Goal: Task Accomplishment & Management: Manage account settings

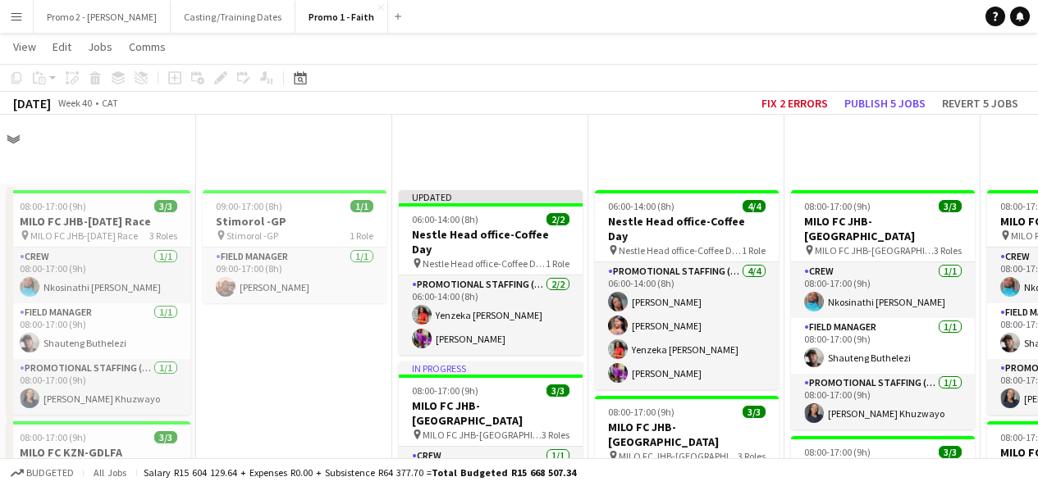
click at [89, 24] on button "Promo 2 - [PERSON_NAME]" at bounding box center [102, 17] width 137 height 32
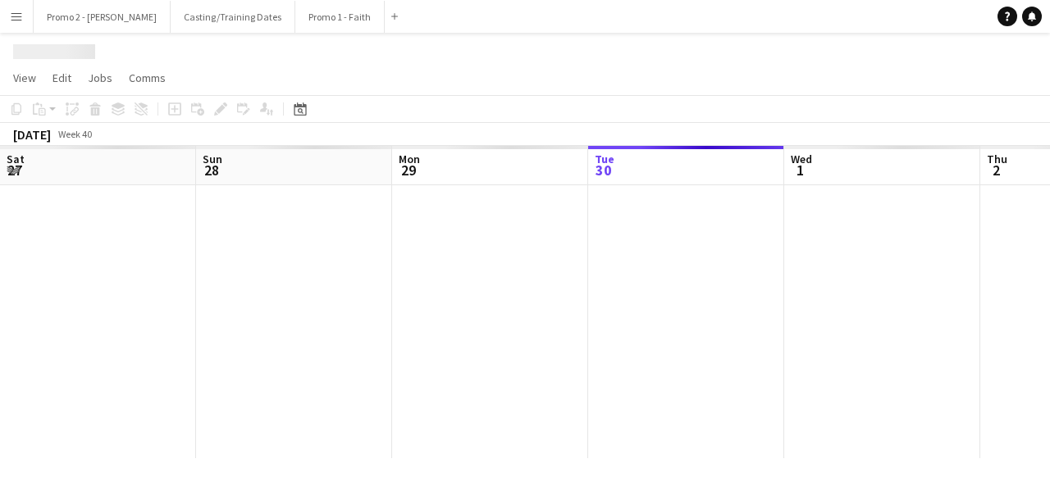
scroll to position [0, 392]
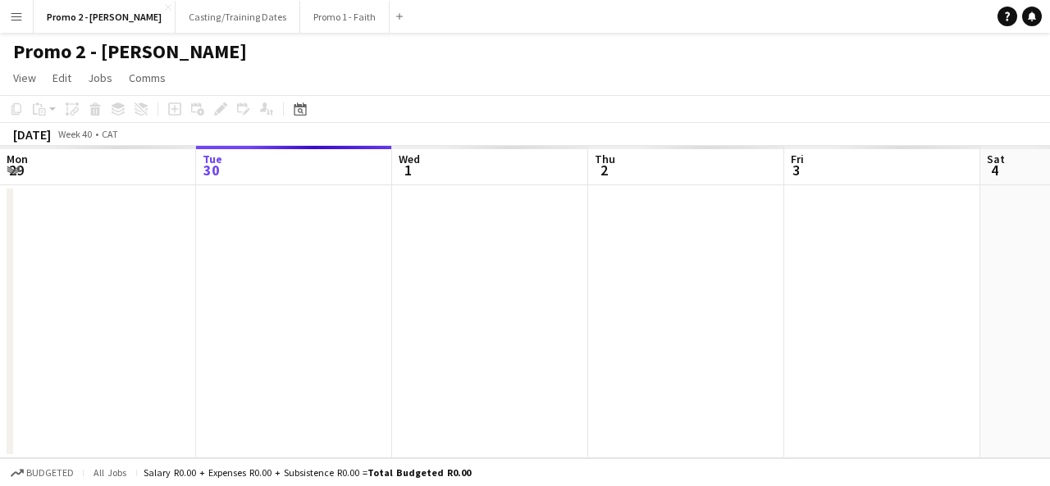
click at [21, 16] on app-icon "Menu" at bounding box center [16, 16] width 13 height 13
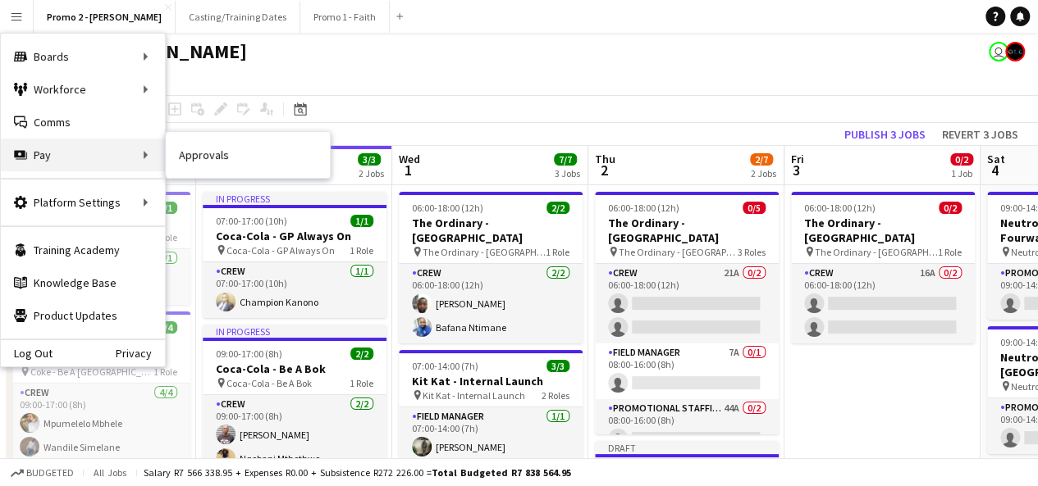
click at [135, 149] on div "Pay Pay" at bounding box center [83, 155] width 164 height 33
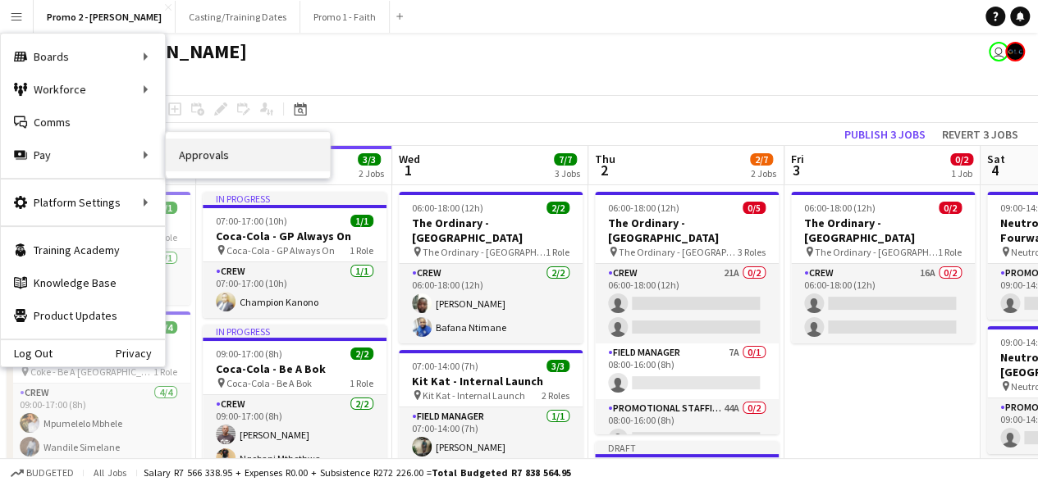
click at [212, 165] on link "Approvals" at bounding box center [248, 155] width 164 height 33
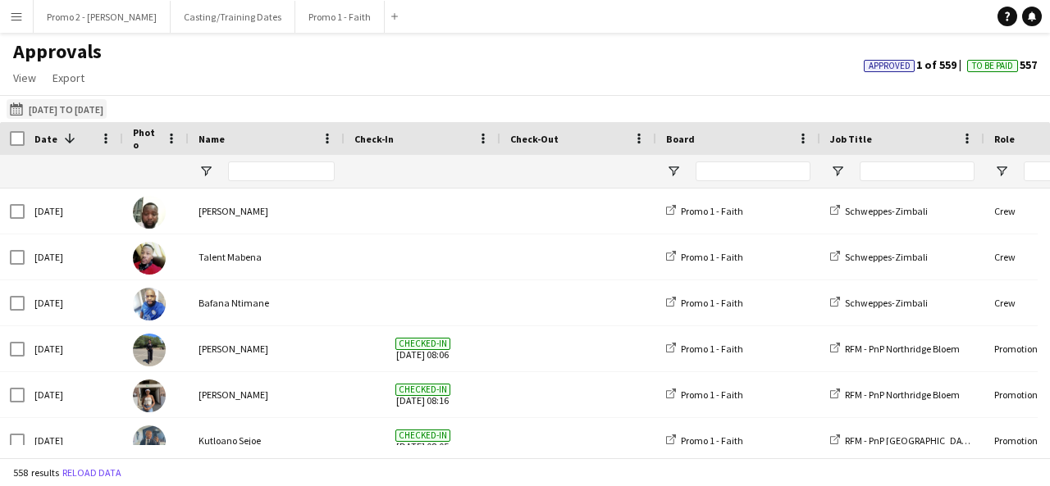
click at [49, 106] on button "[DATE] to [DATE] [DATE] to [DATE]" at bounding box center [57, 109] width 100 height 20
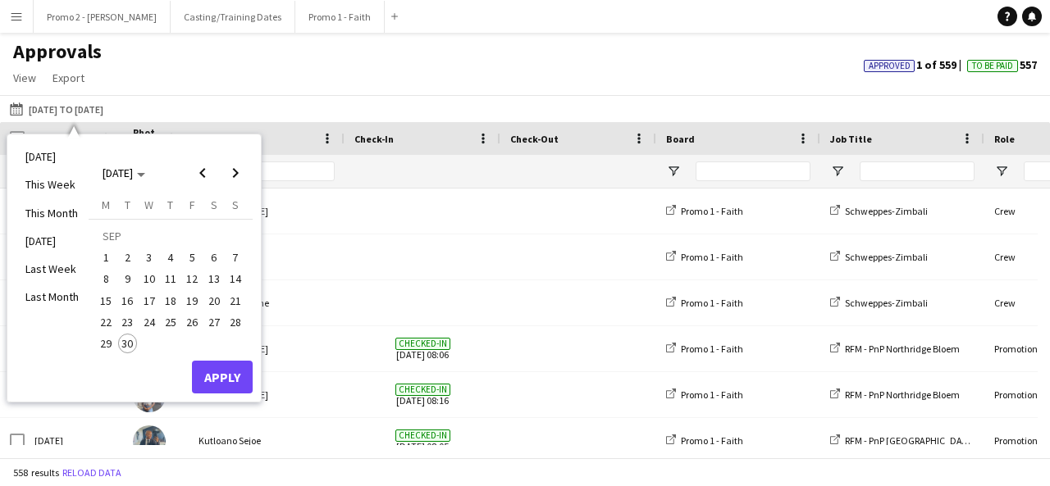
click at [120, 299] on span "16" at bounding box center [128, 301] width 20 height 20
click at [130, 349] on span "30" at bounding box center [128, 344] width 20 height 20
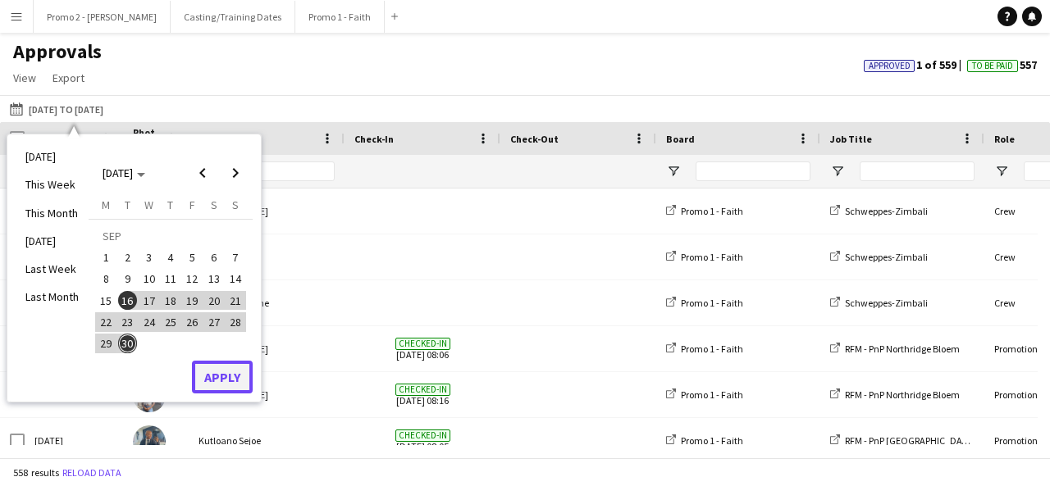
click at [244, 370] on button "Apply" at bounding box center [222, 377] width 61 height 33
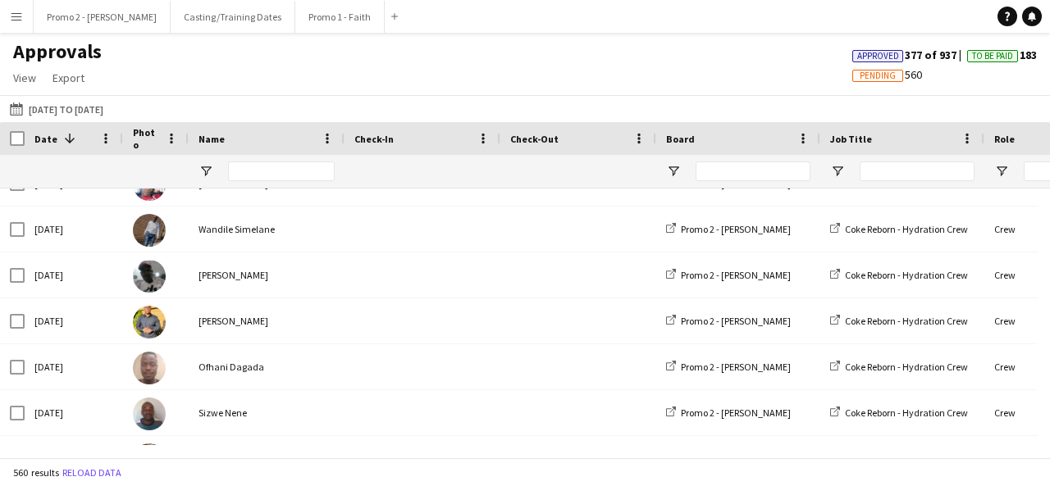
click at [997, 57] on span "To Be Paid" at bounding box center [992, 56] width 41 height 11
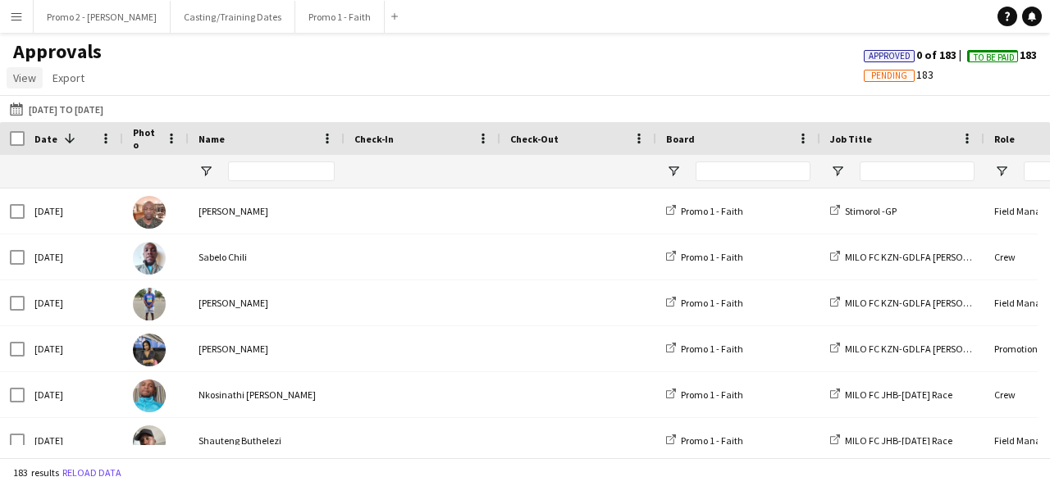
click at [36, 75] on link "View" at bounding box center [25, 77] width 36 height 21
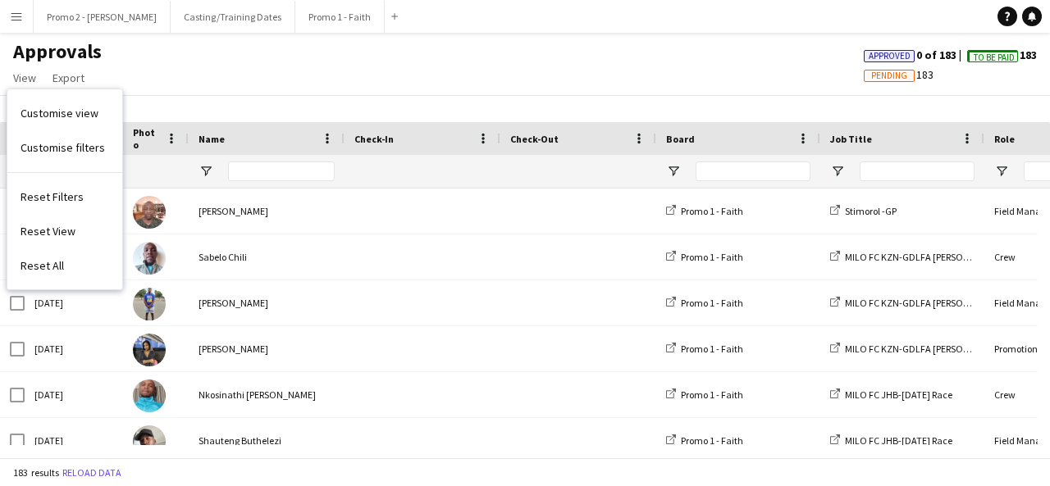
click at [16, 19] on app-icon "Menu" at bounding box center [16, 16] width 13 height 13
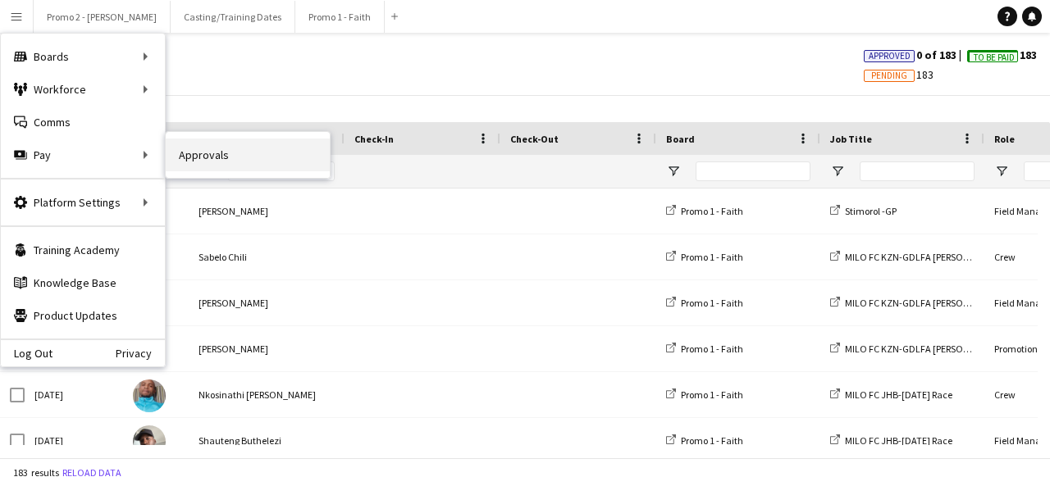
click at [186, 164] on link "Approvals" at bounding box center [248, 155] width 164 height 33
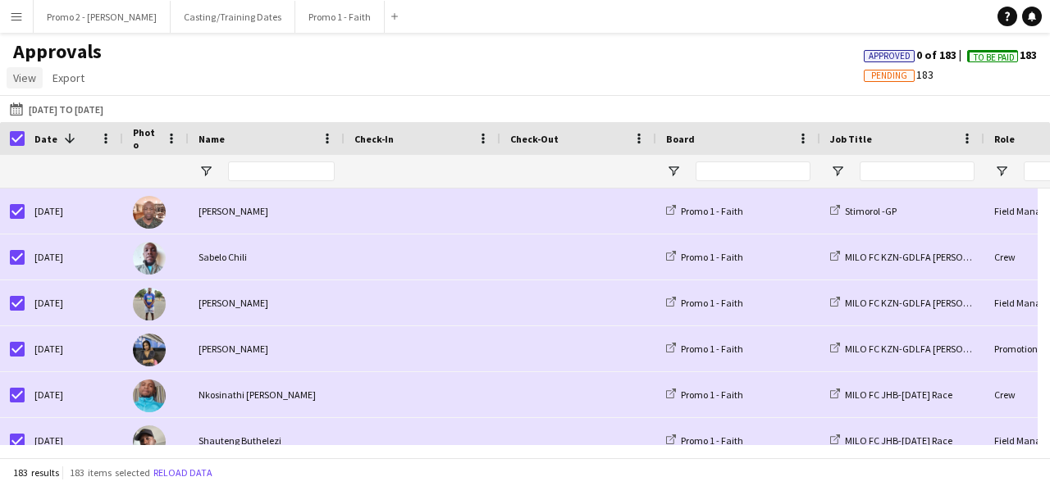
click at [29, 81] on span "View" at bounding box center [24, 78] width 23 height 15
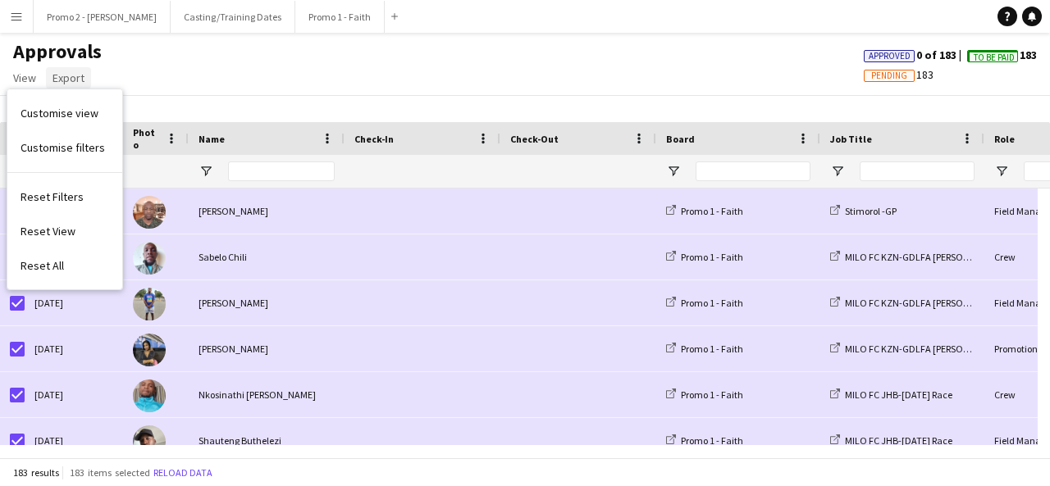
click at [56, 83] on span "Export" at bounding box center [68, 78] width 32 height 15
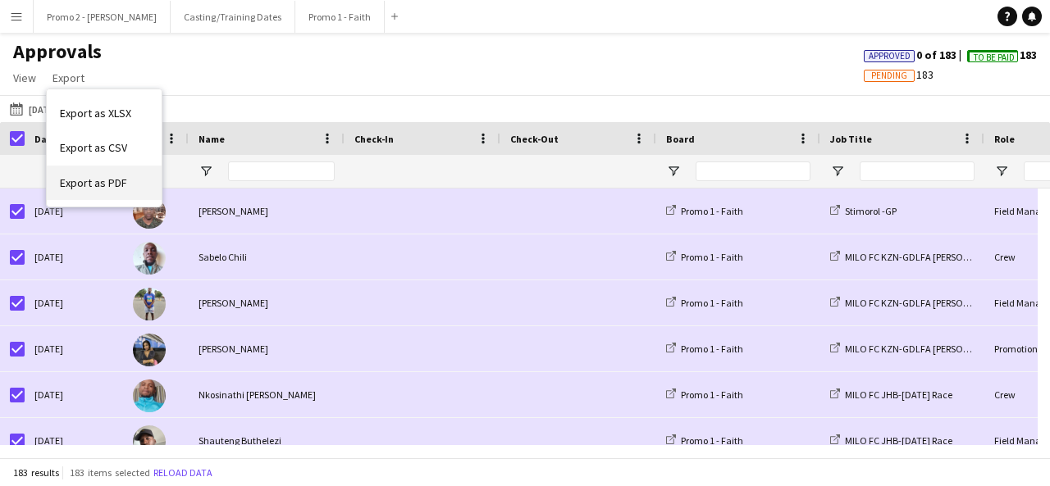
click at [87, 177] on span "Export as PDF" at bounding box center [93, 183] width 67 height 15
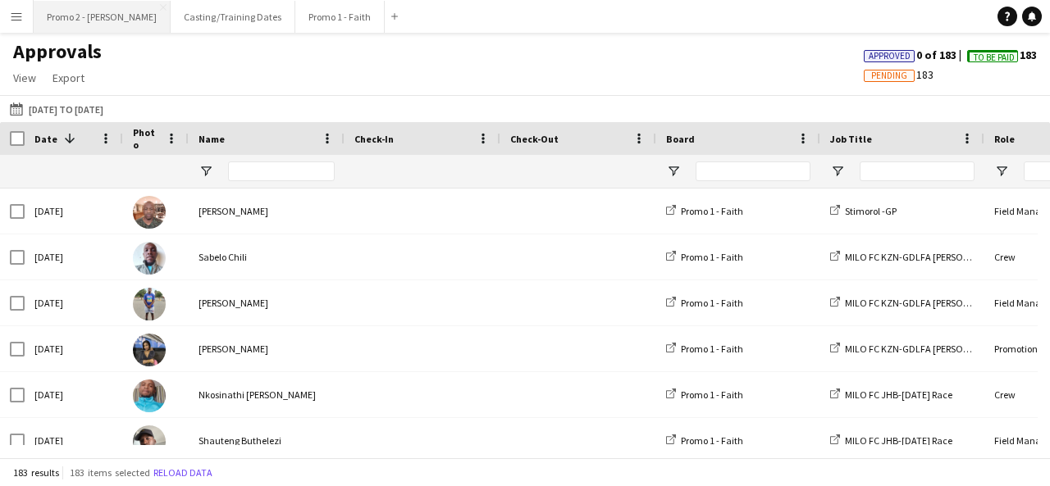
click at [66, 19] on button "Promo 2 - [PERSON_NAME]" at bounding box center [102, 17] width 137 height 32
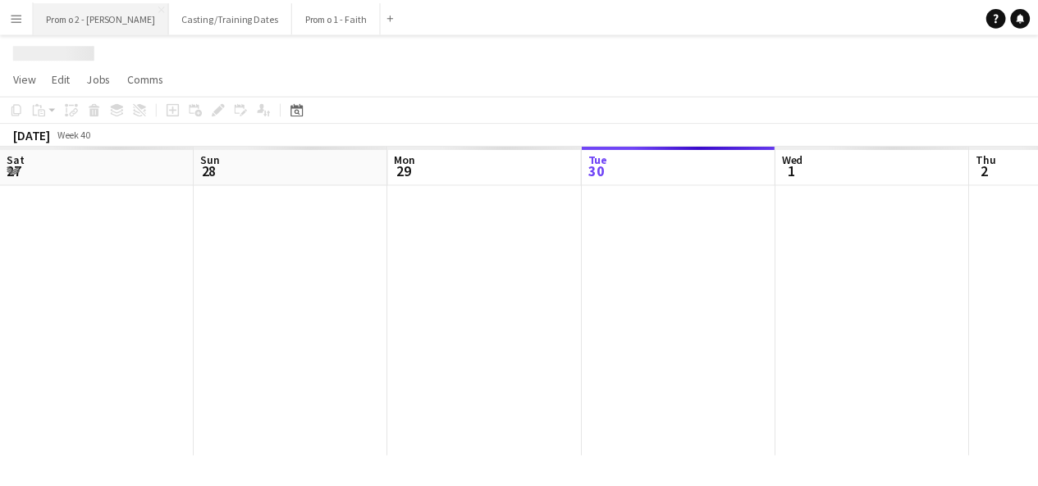
scroll to position [0, 392]
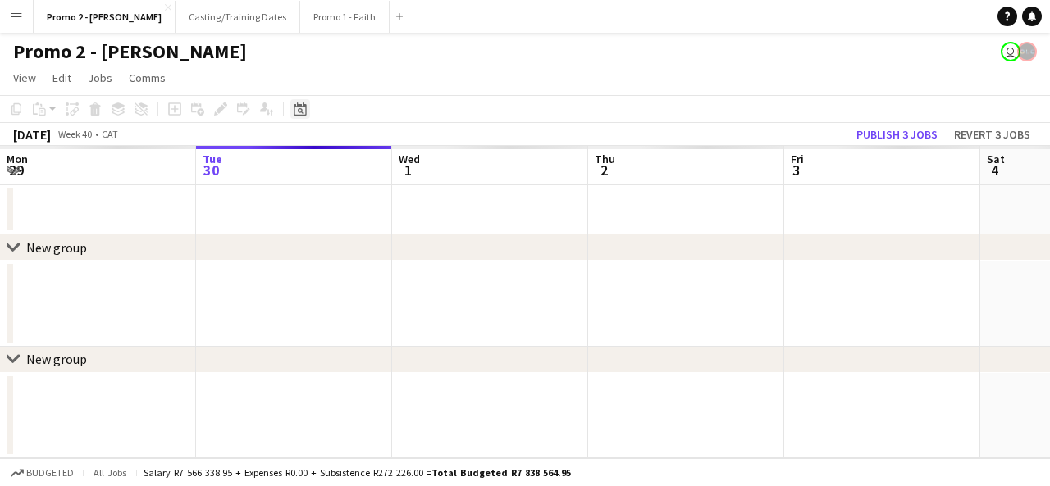
click at [307, 112] on div "Date picker" at bounding box center [300, 109] width 20 height 20
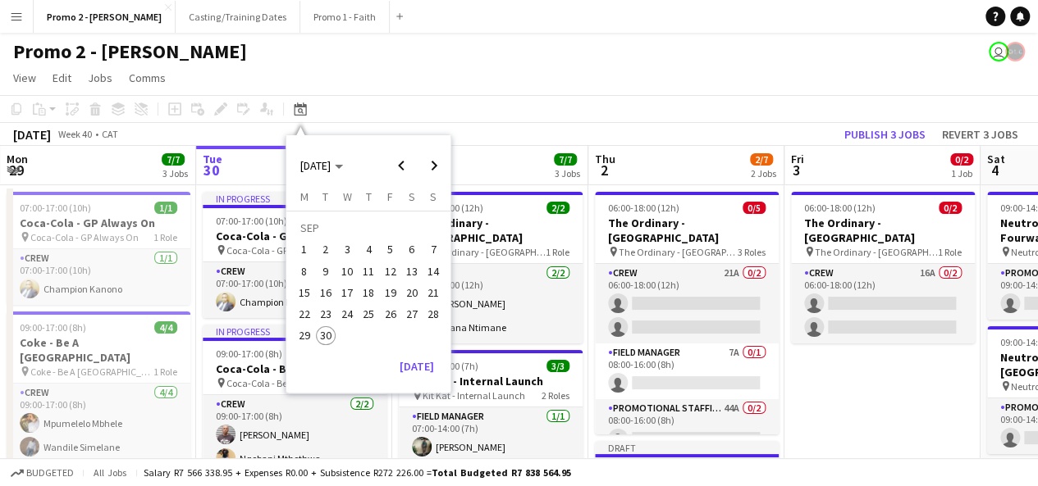
click at [331, 290] on span "16" at bounding box center [326, 293] width 20 height 20
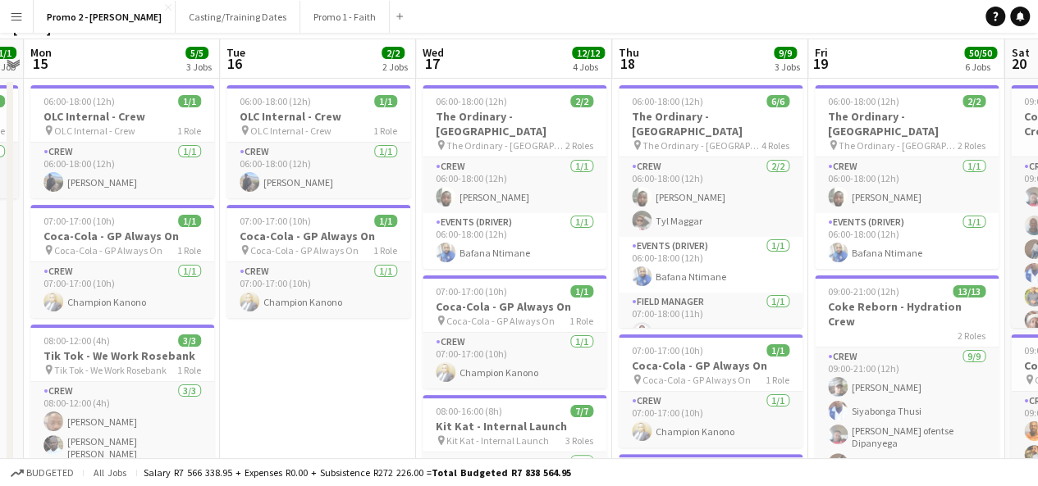
scroll to position [0, 0]
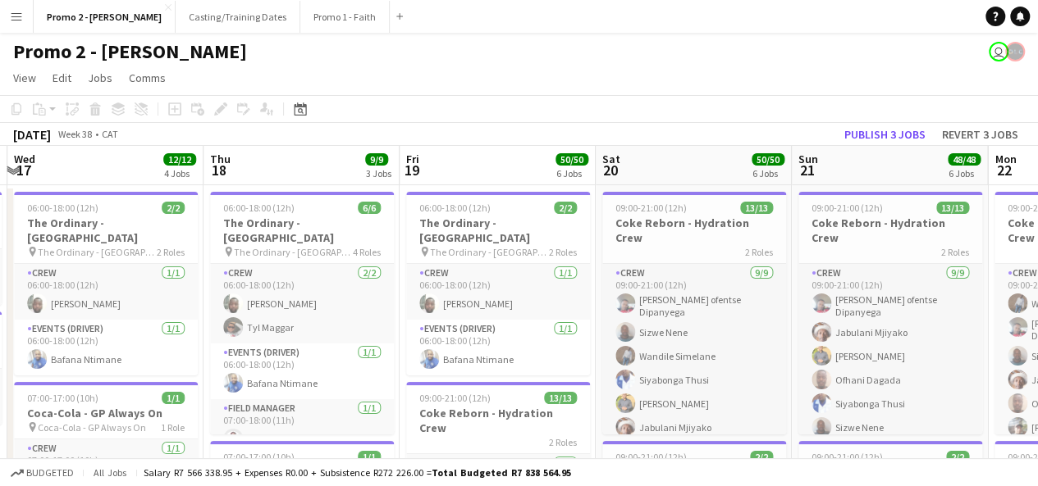
drag, startPoint x: 971, startPoint y: 283, endPoint x: 551, endPoint y: 288, distance: 420.0
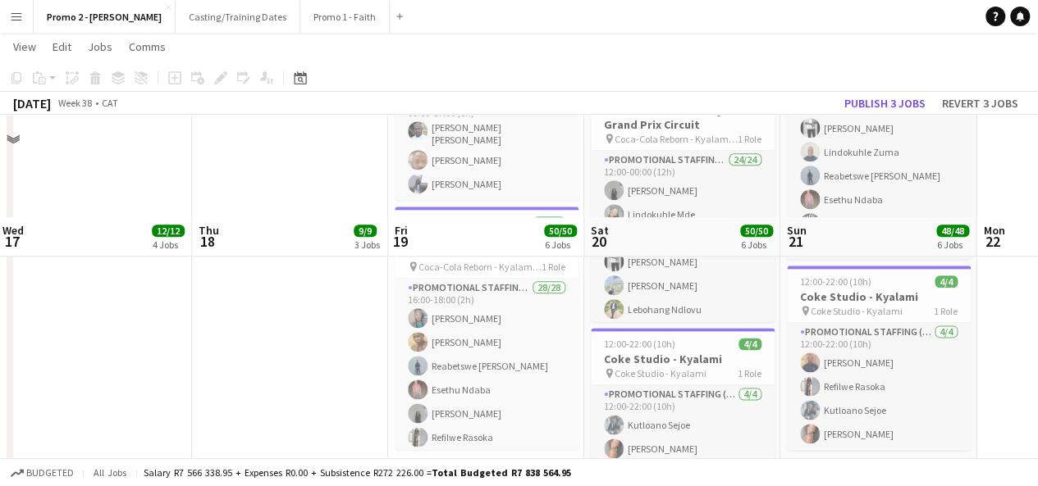
scroll to position [1098, 0]
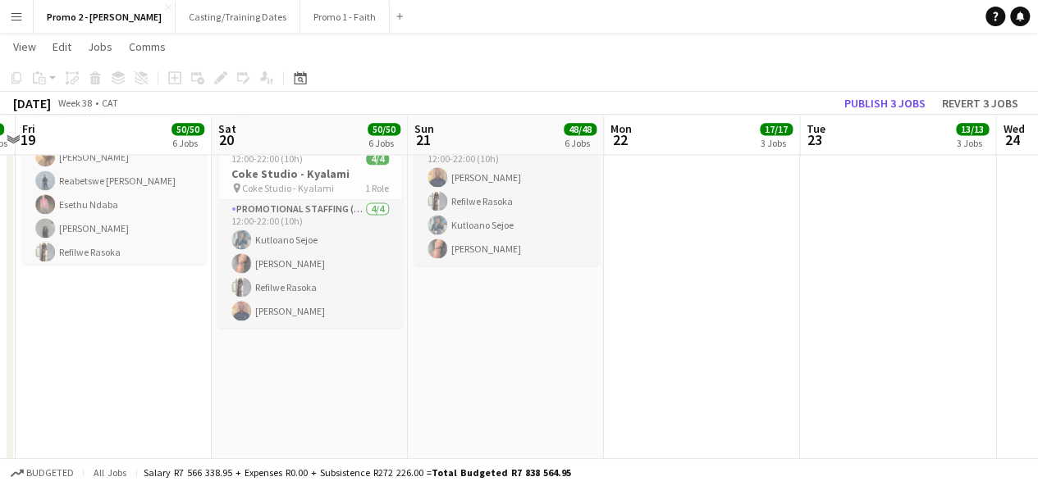
drag, startPoint x: 994, startPoint y: 313, endPoint x: 494, endPoint y: 342, distance: 501.3
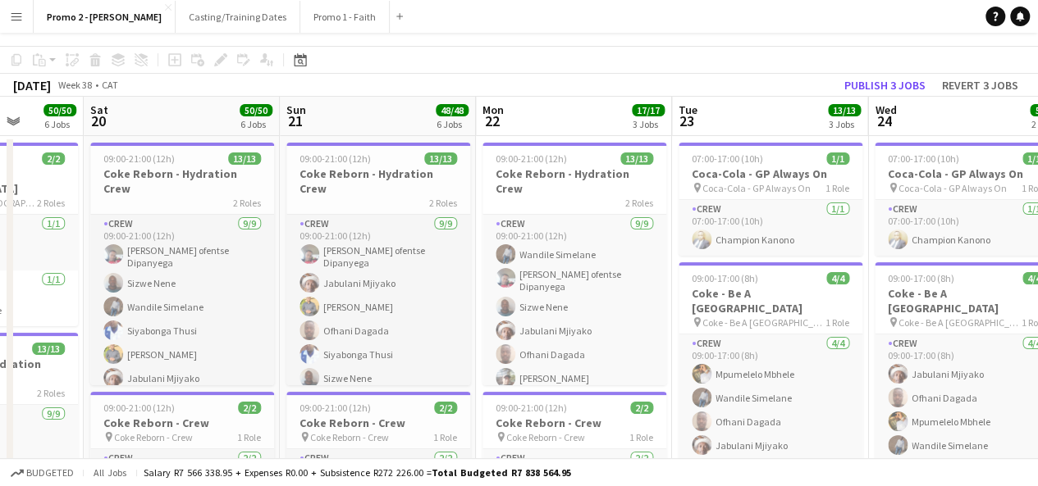
scroll to position [0, 0]
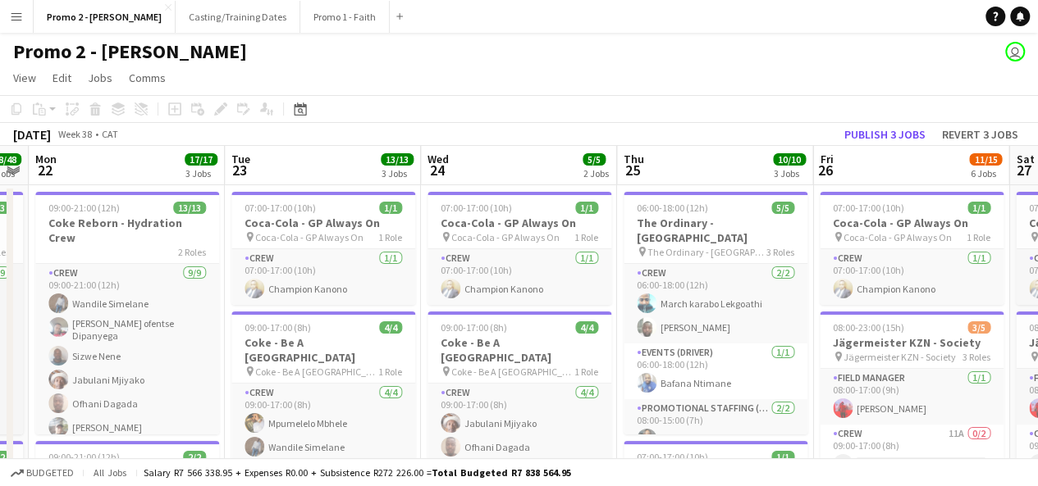
drag, startPoint x: 956, startPoint y: 349, endPoint x: 458, endPoint y: 324, distance: 498.5
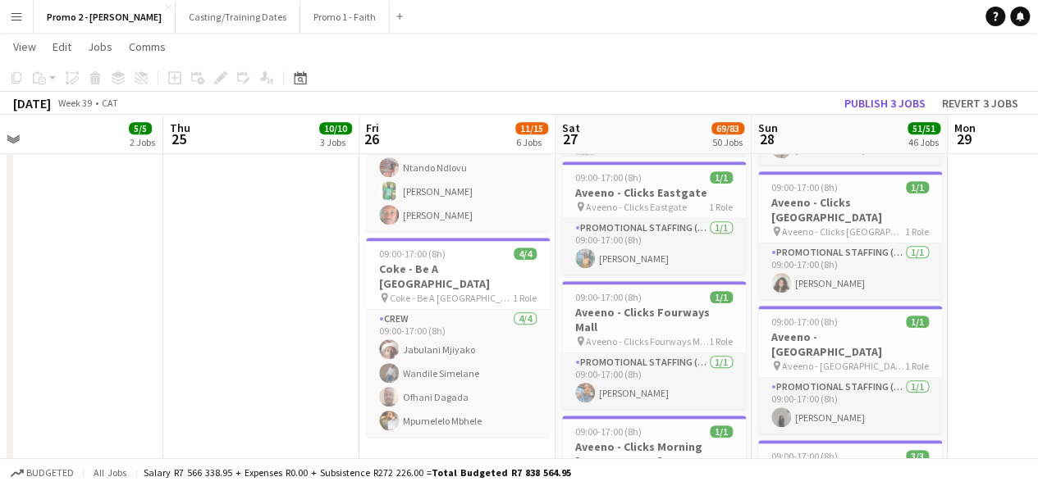
scroll to position [0, 644]
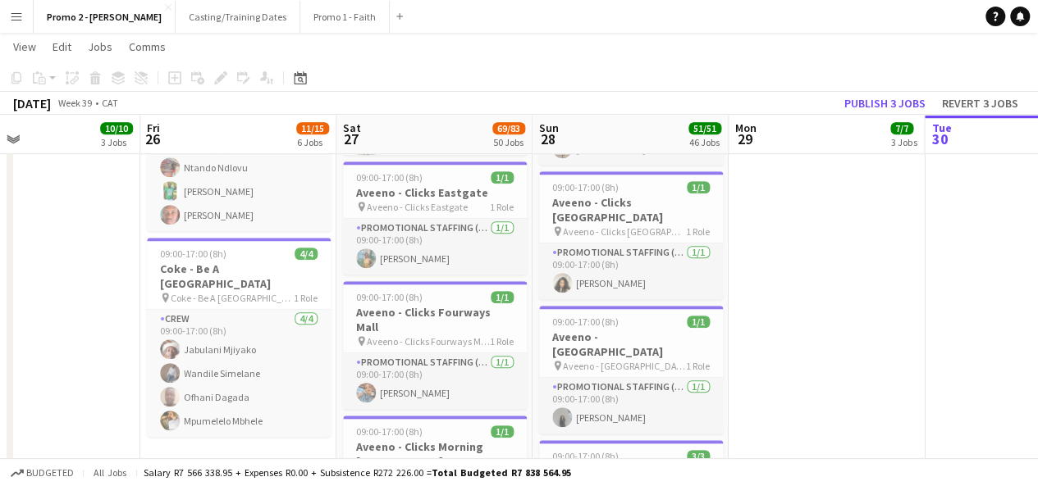
drag, startPoint x: 907, startPoint y: 447, endPoint x: 267, endPoint y: 459, distance: 640.0
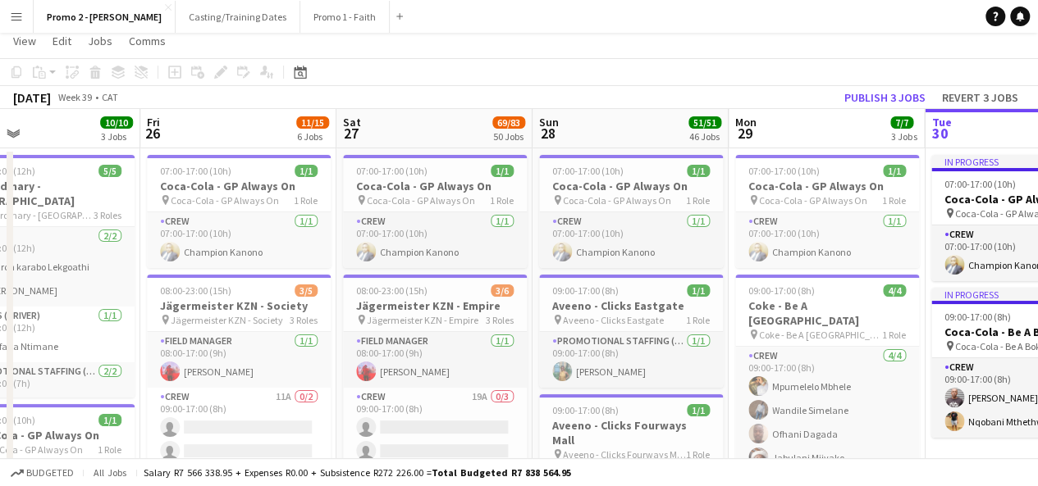
scroll to position [9, 0]
